Goal: Find specific page/section: Find specific page/section

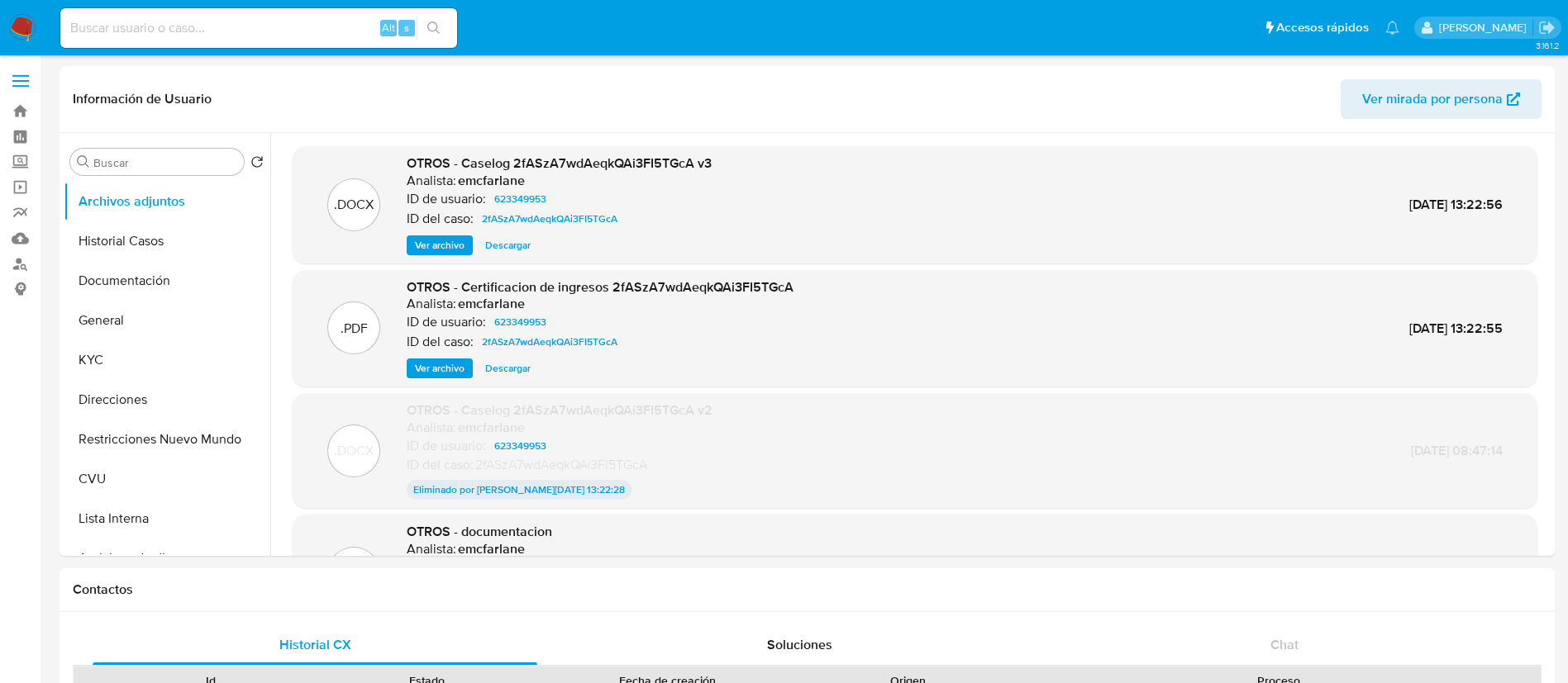
select select "10"
click at [445, 241] on span "Ver archivo" at bounding box center [439, 244] width 49 height 16
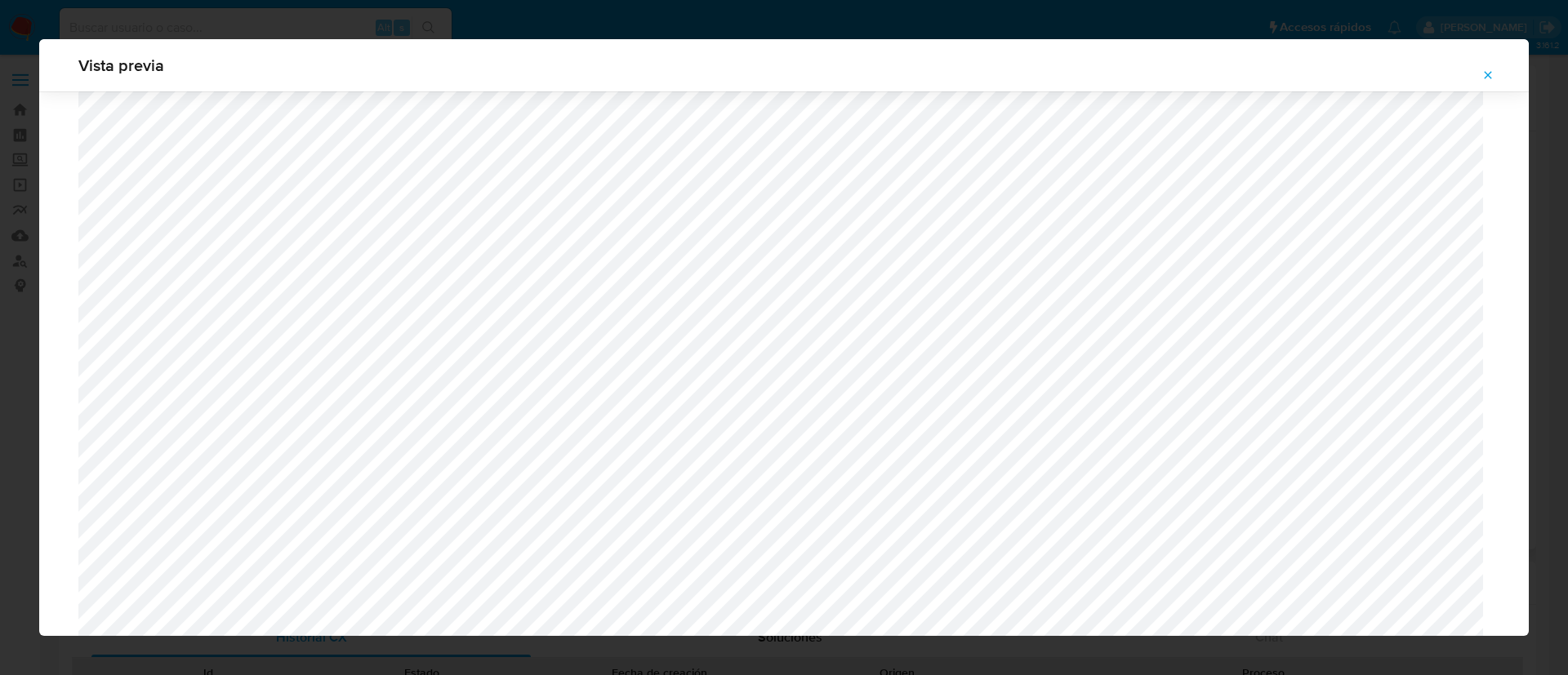
scroll to position [1437, 0]
click at [1493, 78] on icon "Attachment preview" at bounding box center [1488, 75] width 13 height 13
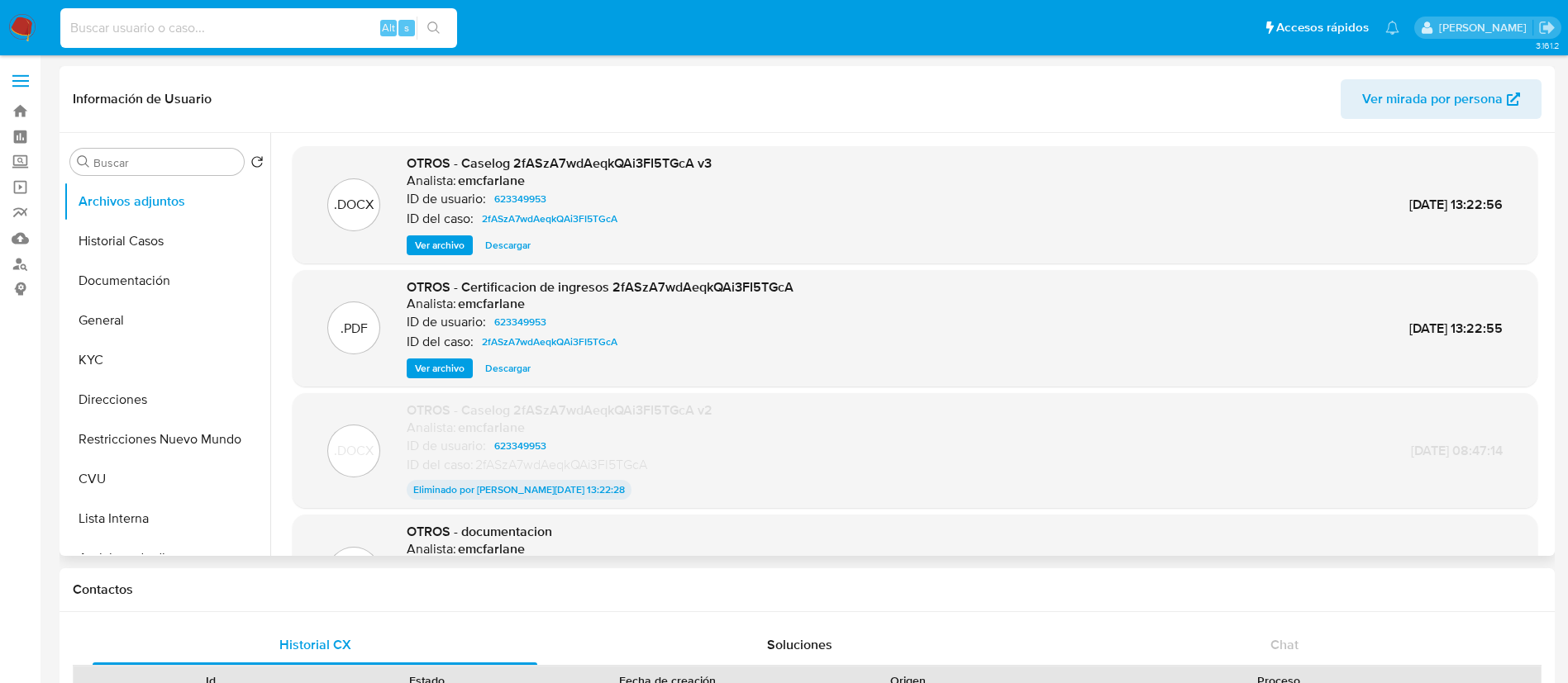
click at [289, 38] on input at bounding box center [258, 28] width 397 height 21
paste input "[EMAIL_ADDRESS][DOMAIN_NAME]"
click at [452, 35] on input "[EMAIL_ADDRESS][DOMAIN_NAME]" at bounding box center [258, 28] width 397 height 21
type input "[EMAIL_ADDRESS][DOMAIN_NAME]"
click at [443, 31] on button "search-icon" at bounding box center [433, 28] width 34 height 23
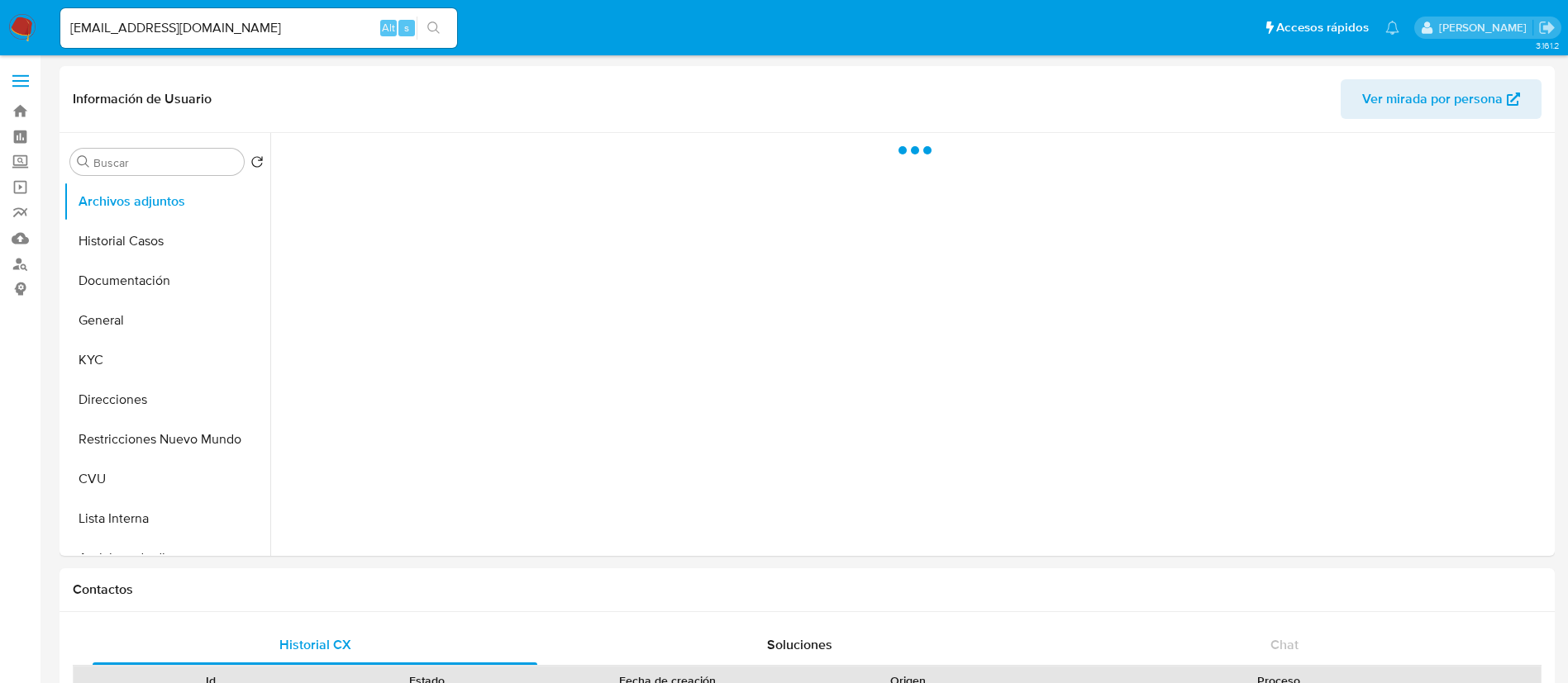
select select "10"
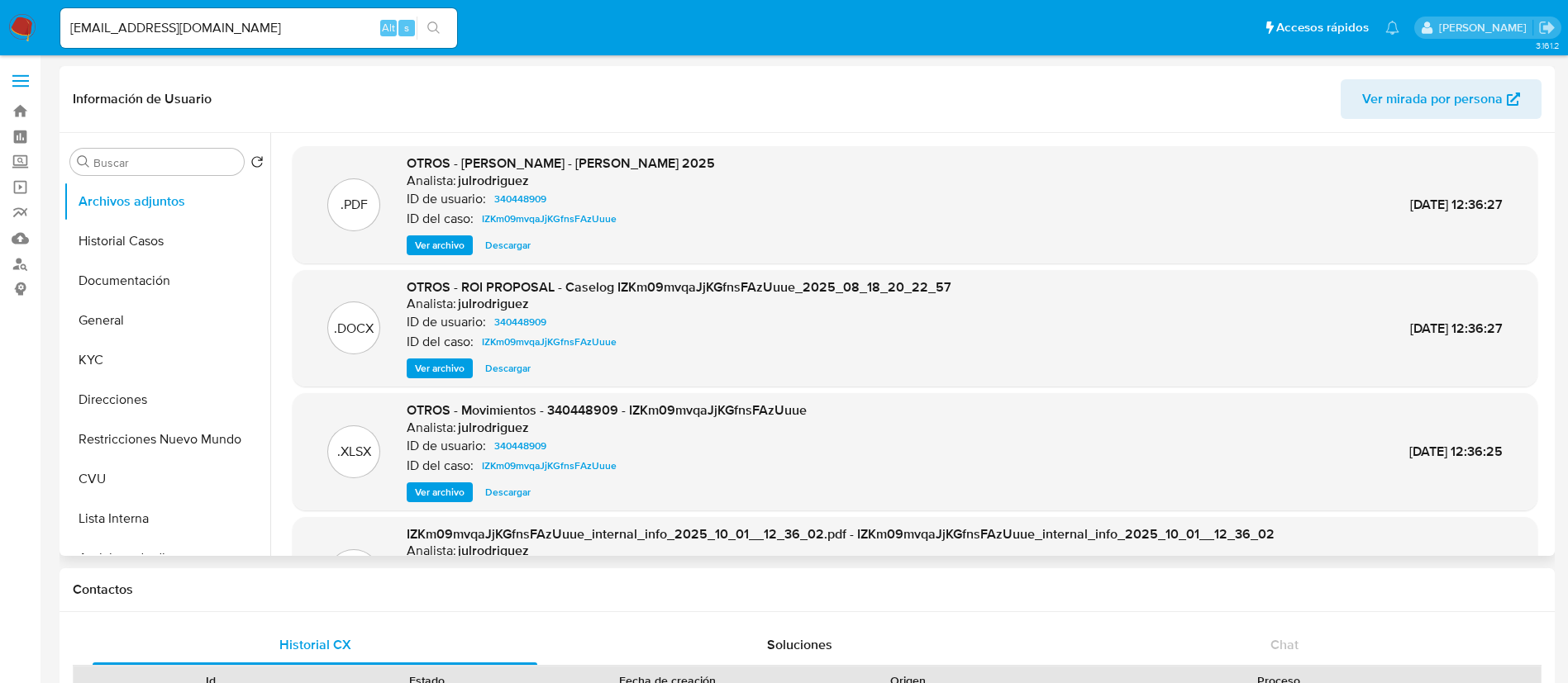
click at [440, 365] on span "Ver archivo" at bounding box center [439, 368] width 49 height 16
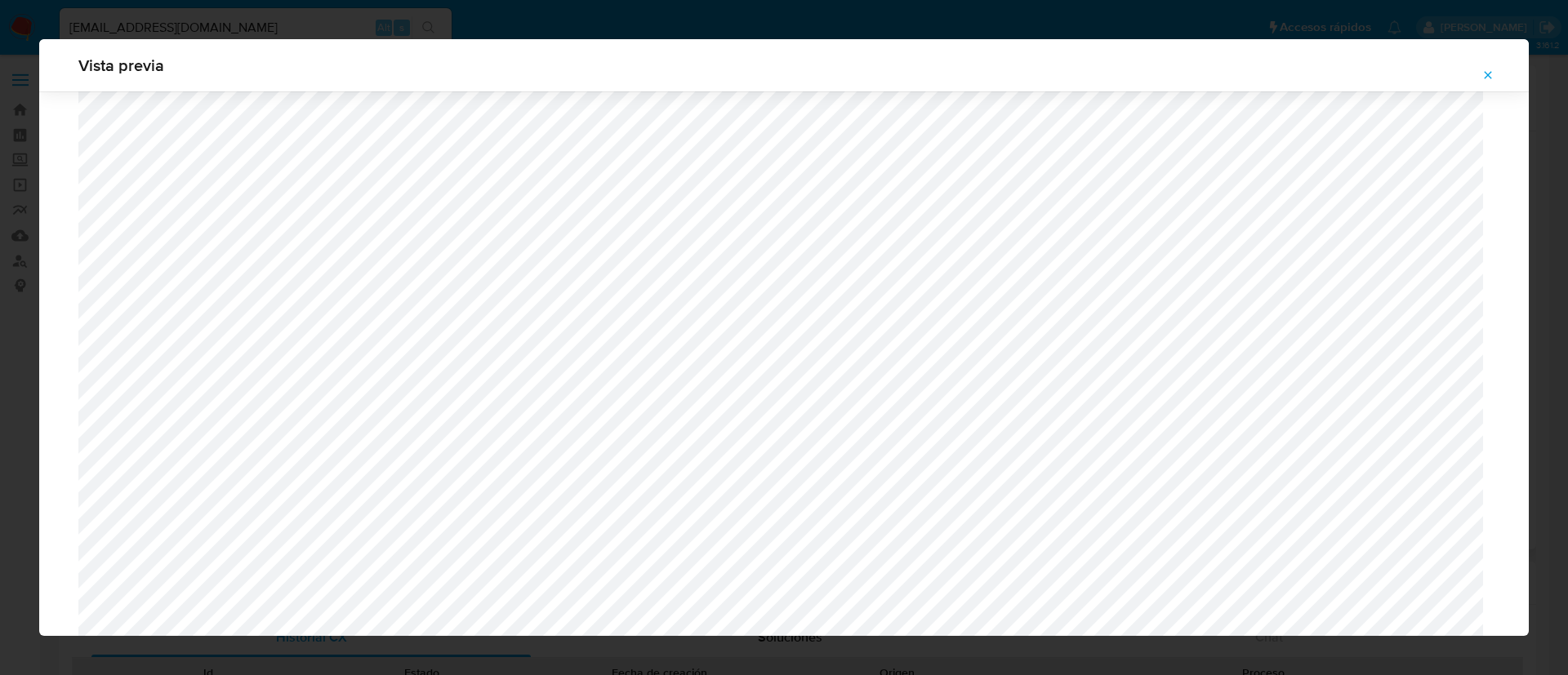
scroll to position [1069, 0]
click at [1488, 65] on span "Attachment preview" at bounding box center [1488, 75] width 13 height 23
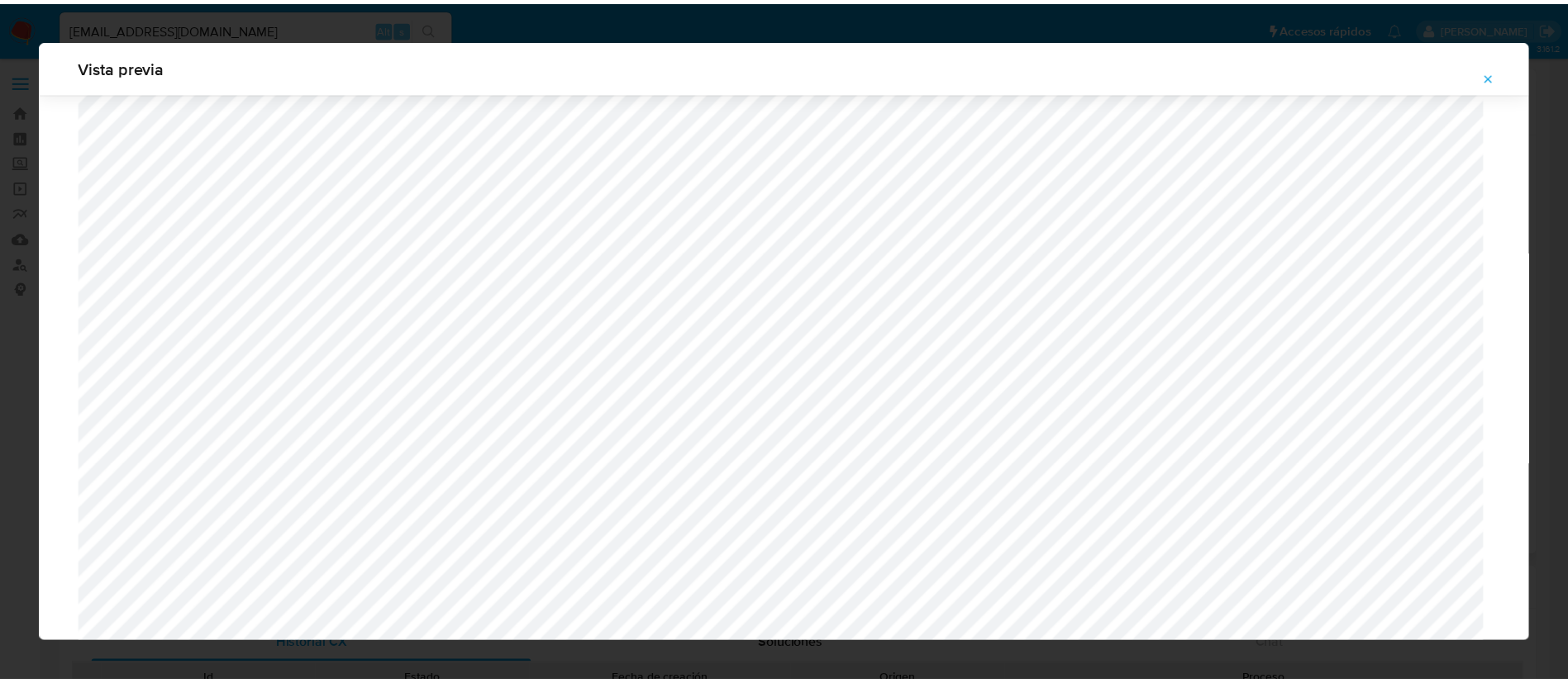
scroll to position [0, 0]
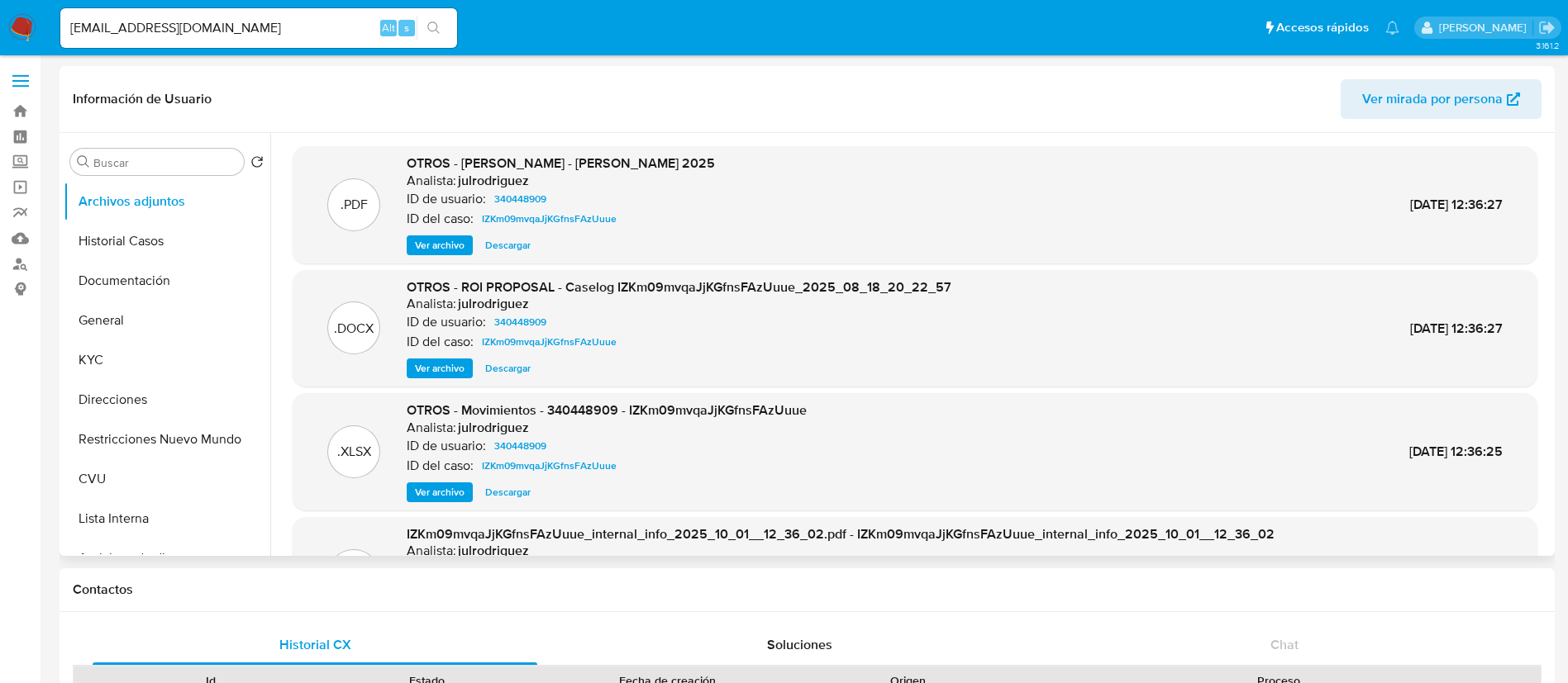
click at [211, 35] on input "[EMAIL_ADDRESS][DOMAIN_NAME]" at bounding box center [258, 28] width 397 height 21
paste input "802471547"
type input "802471547"
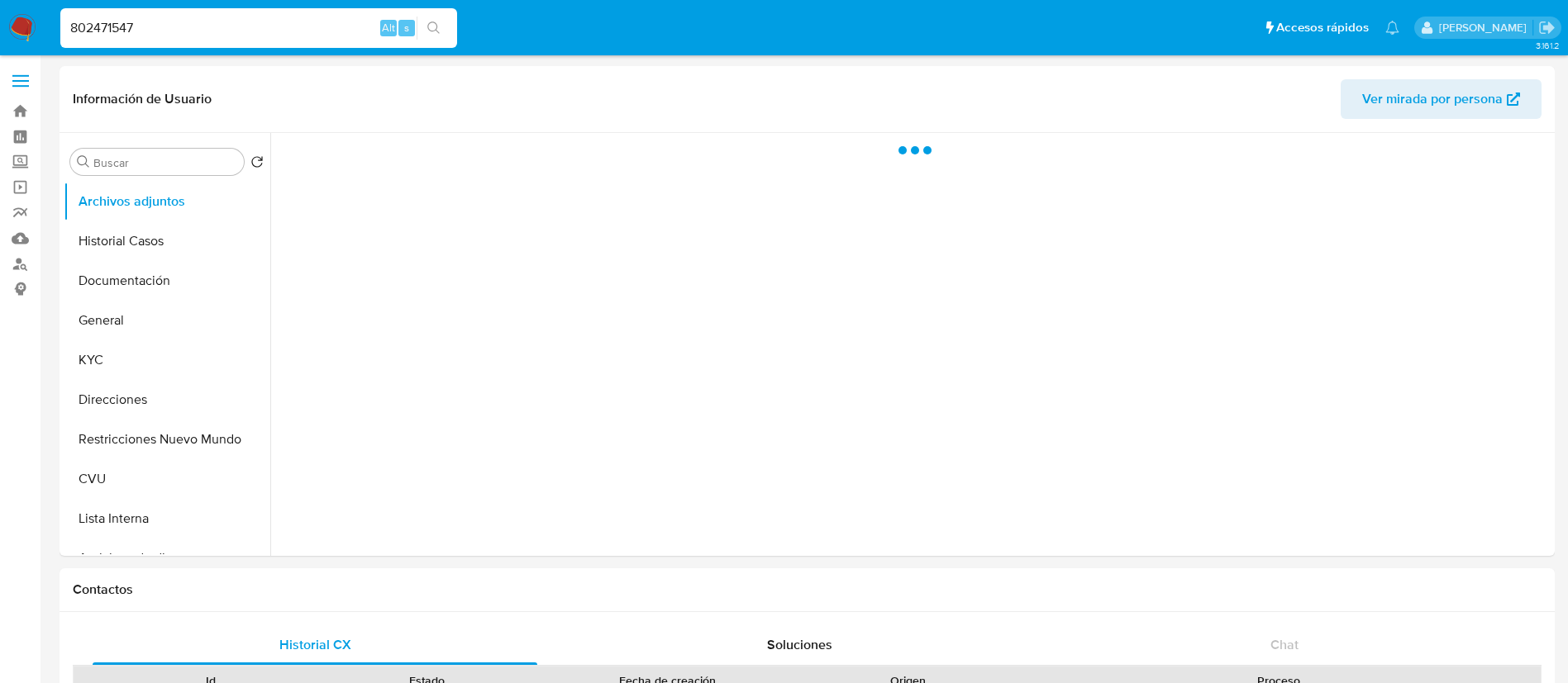
select select "10"
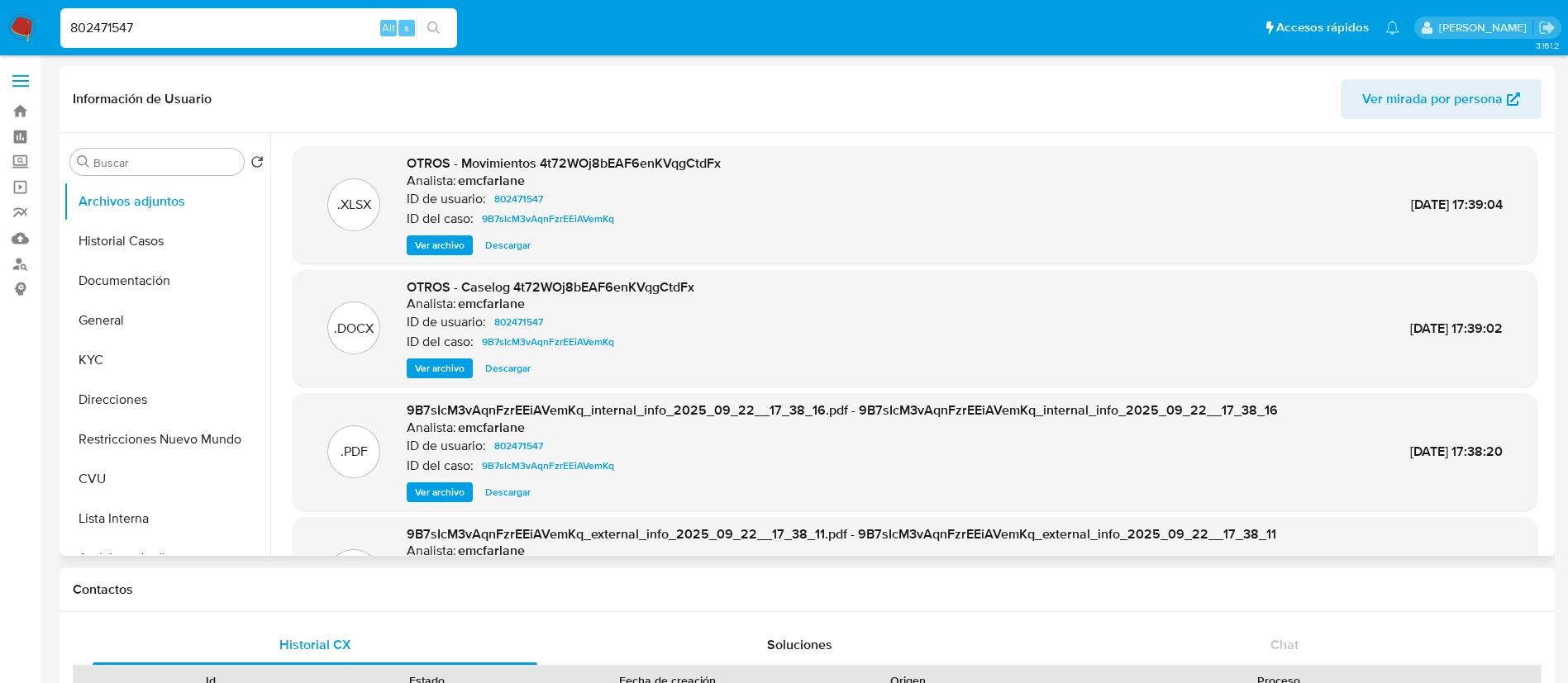
click at [429, 364] on span "Ver archivo" at bounding box center [439, 368] width 49 height 16
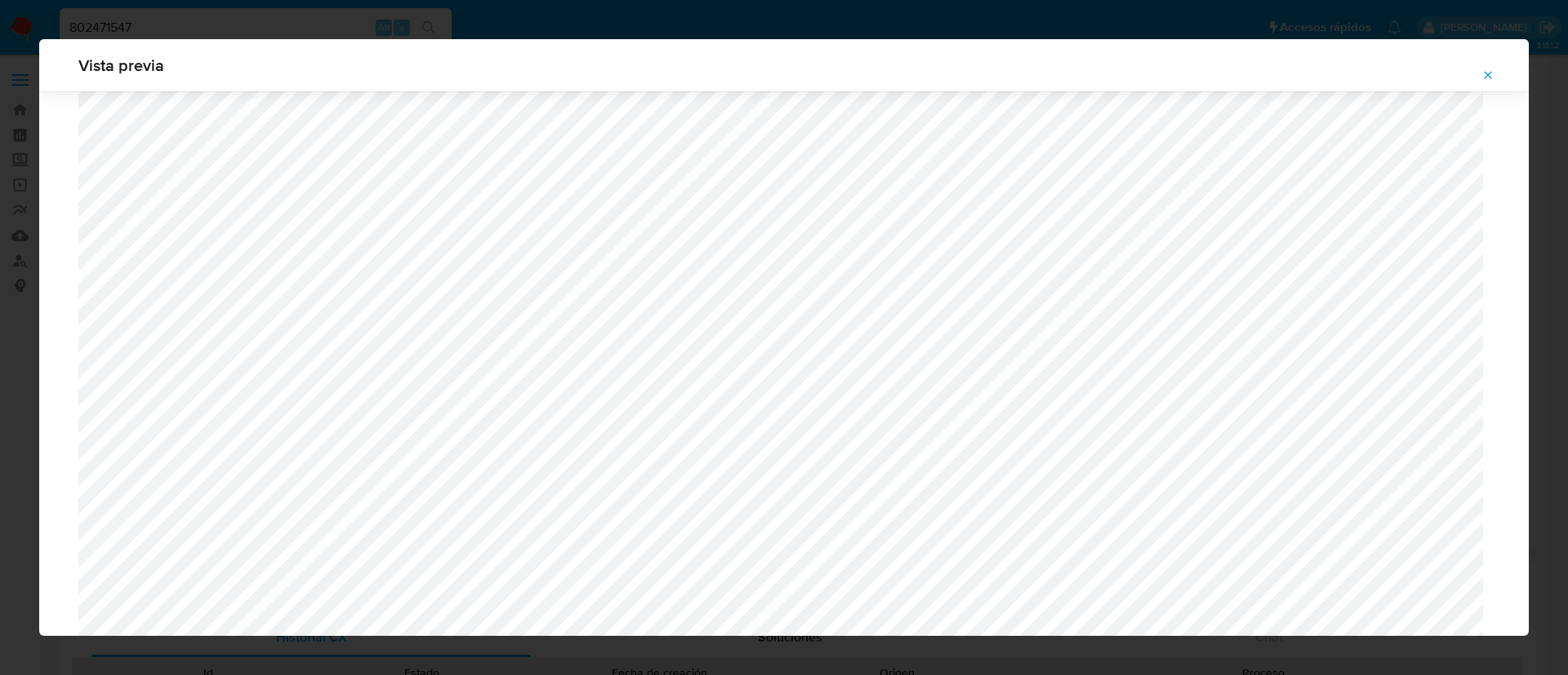
scroll to position [1682, 0]
